Goal: Find specific page/section: Find specific page/section

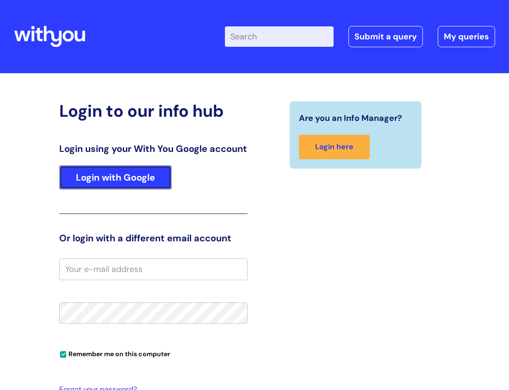
click at [138, 189] on link "Login with Google" at bounding box center [115, 177] width 113 height 24
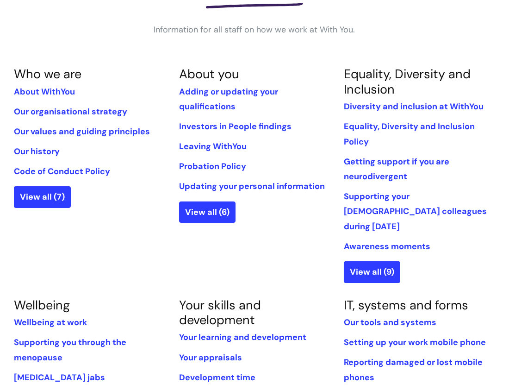
scroll to position [168, 0]
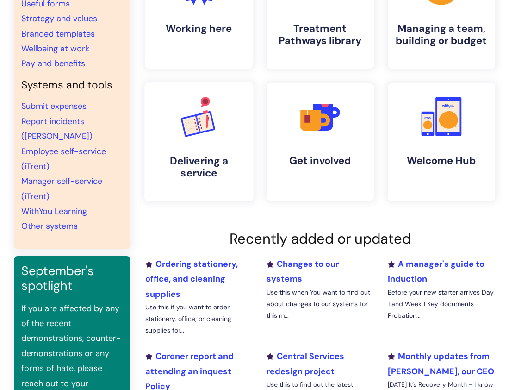
scroll to position [123, 0]
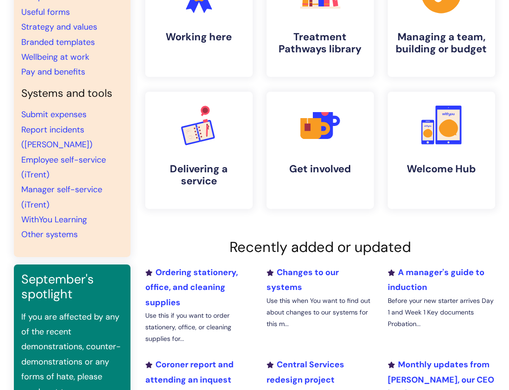
click at [77, 212] on li "WithYou Learning" at bounding box center [72, 219] width 102 height 15
click at [76, 214] on link "WithYou Learning" at bounding box center [54, 219] width 66 height 11
